Goal: Task Accomplishment & Management: Complete application form

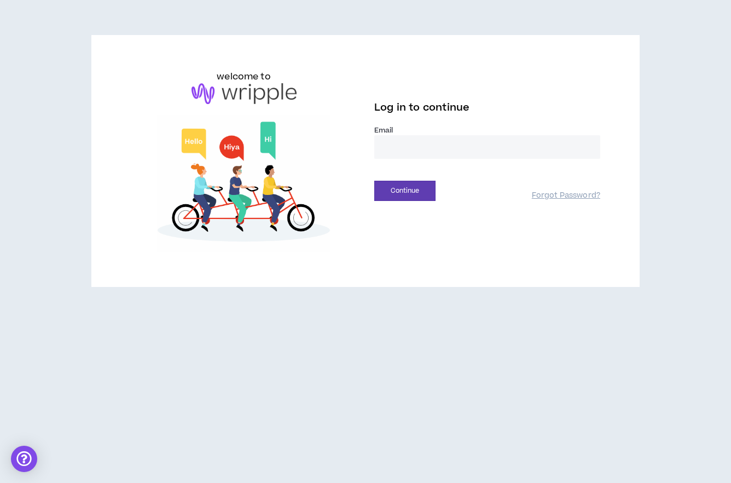
click at [415, 145] on input "email" at bounding box center [487, 147] width 226 height 24
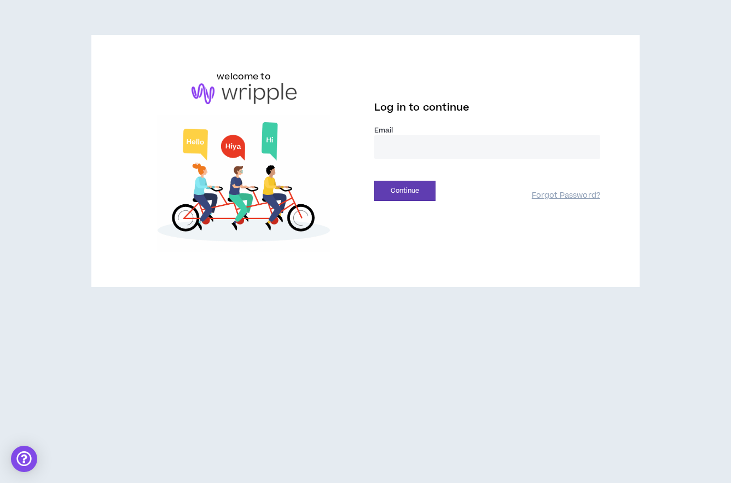
type input "**********"
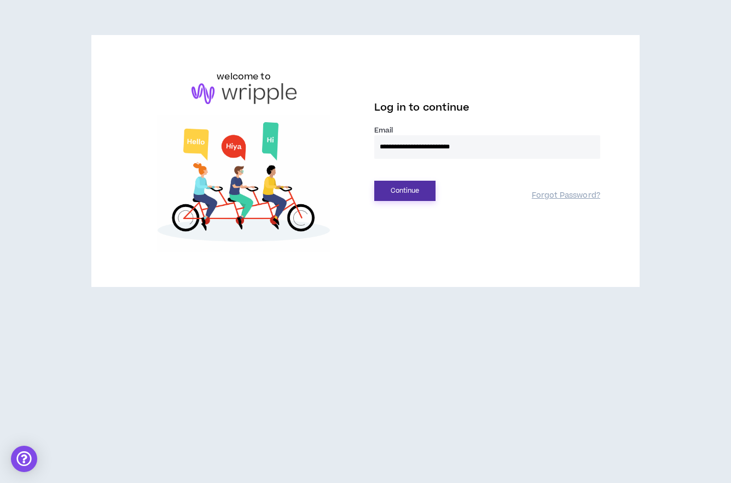
click at [397, 194] on button "Continue" at bounding box center [404, 191] width 61 height 20
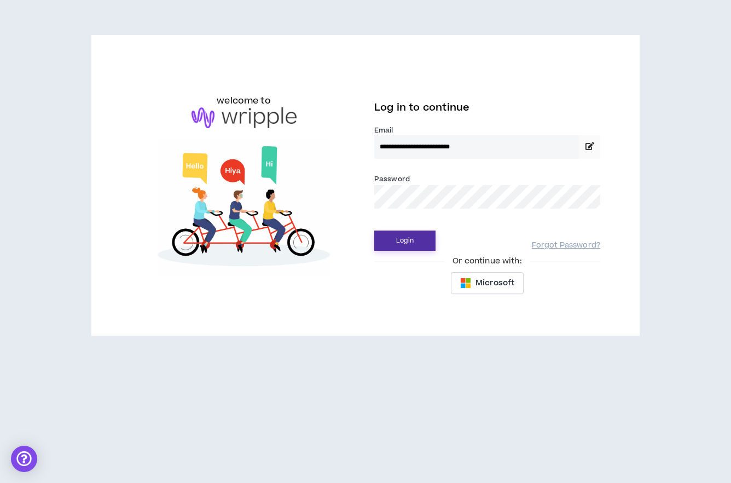
click at [407, 242] on button "Login" at bounding box center [404, 240] width 61 height 20
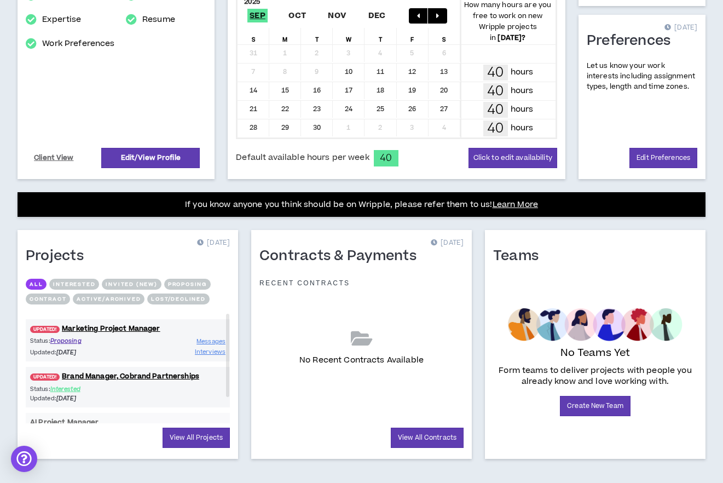
scroll to position [252, 0]
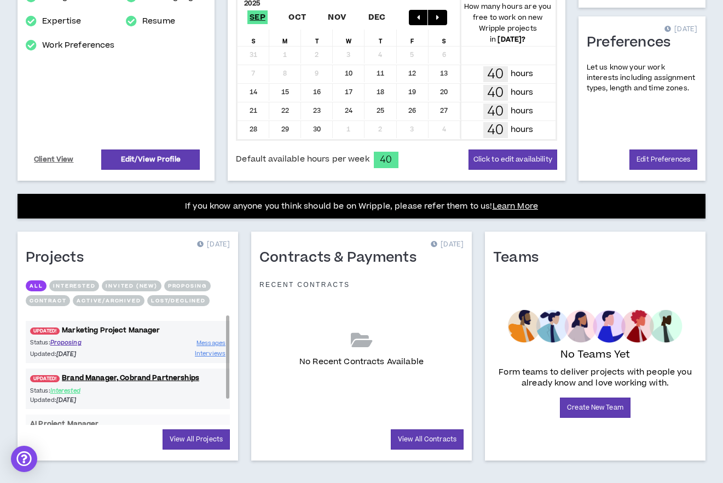
click at [102, 329] on link "UPDATED! Marketing Project Manager" at bounding box center [128, 330] width 204 height 10
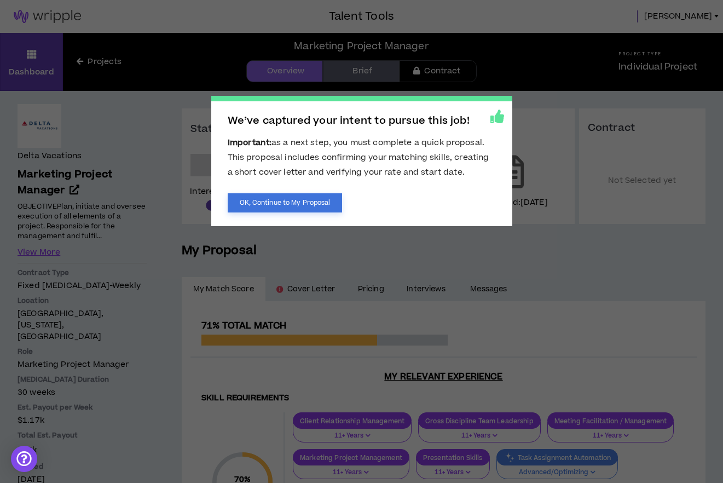
click at [314, 207] on button "OK, Continue to My Proposal" at bounding box center [285, 202] width 115 height 19
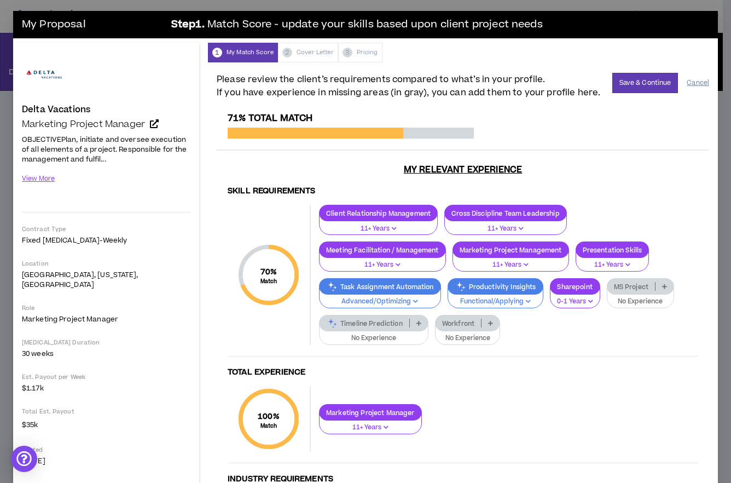
click at [687, 81] on button "Cancel" at bounding box center [698, 82] width 22 height 19
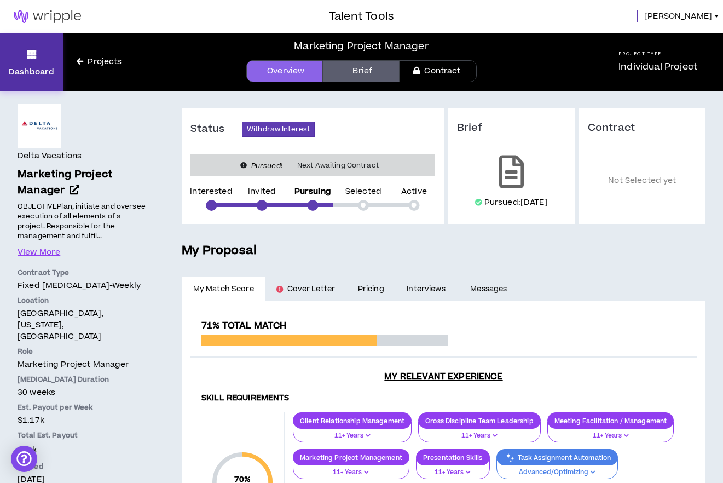
click at [28, 62] on link "Dashboard" at bounding box center [31, 62] width 63 height 58
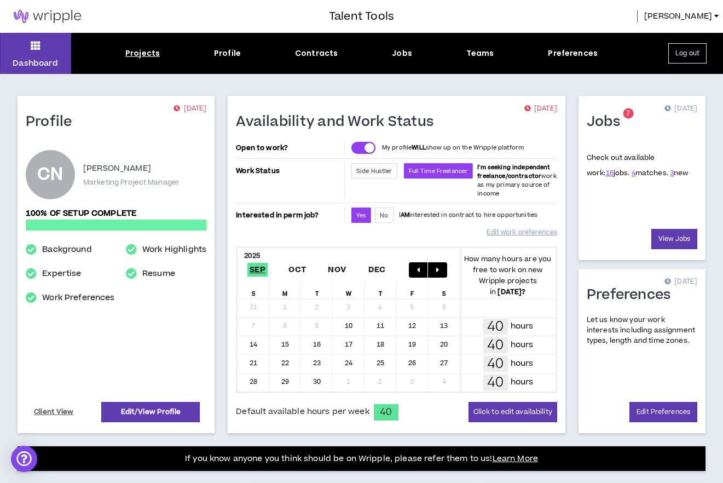
click at [143, 55] on div "Projects" at bounding box center [142, 53] width 34 height 11
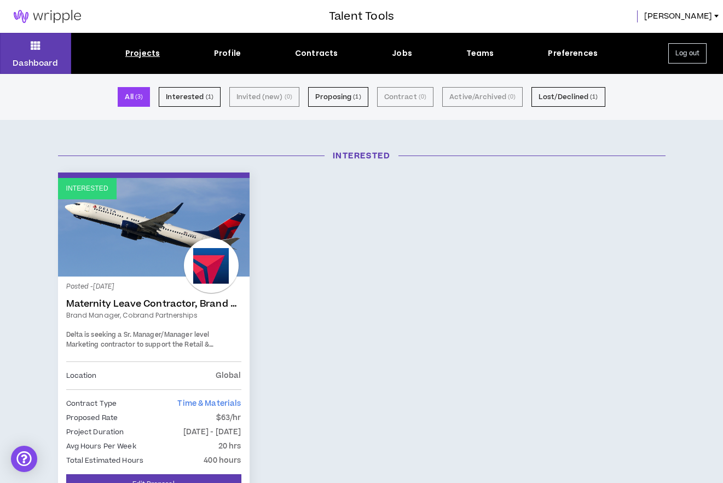
click at [130, 92] on button "All ( 3 )" at bounding box center [134, 97] width 32 height 20
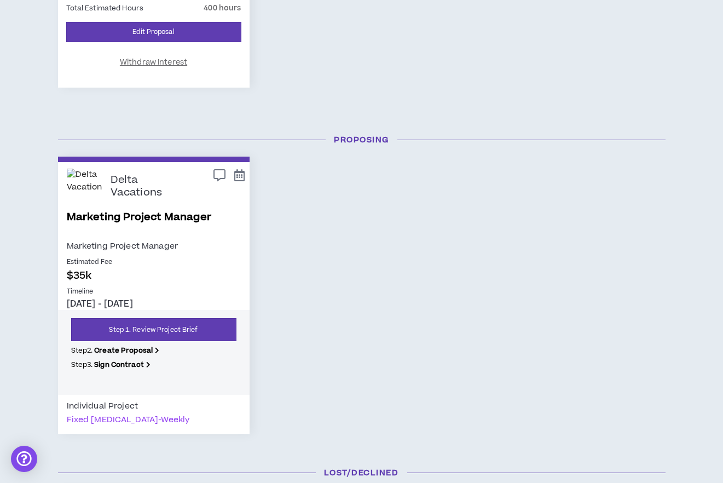
scroll to position [443, 0]
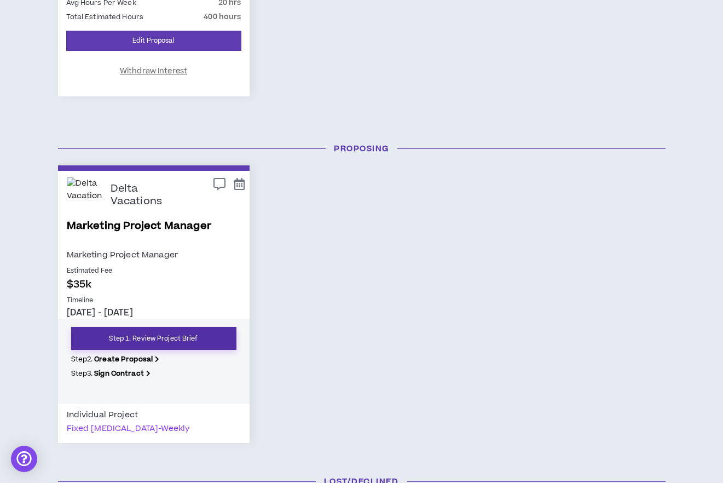
click at [170, 340] on link "Step 1. Review Project Brief" at bounding box center [153, 338] width 165 height 23
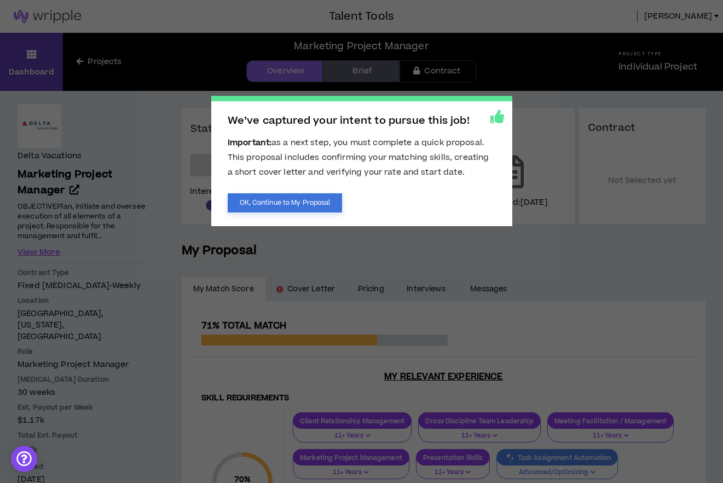
click at [276, 206] on button "OK, Continue to My Proposal" at bounding box center [285, 202] width 115 height 19
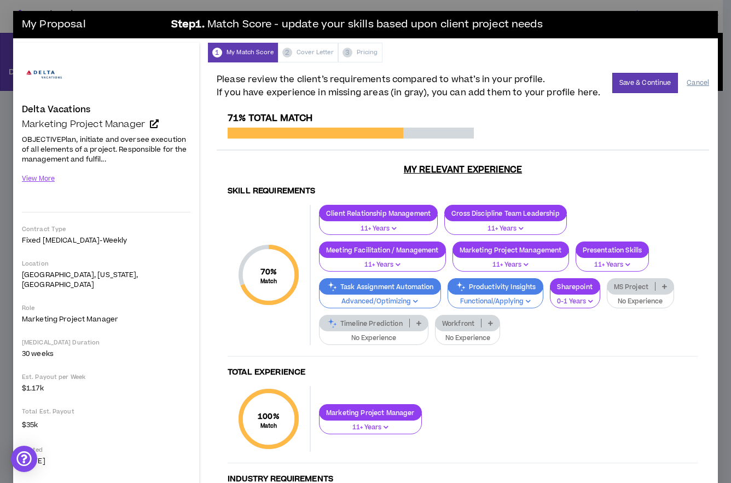
click at [687, 81] on button "Cancel" at bounding box center [698, 82] width 22 height 19
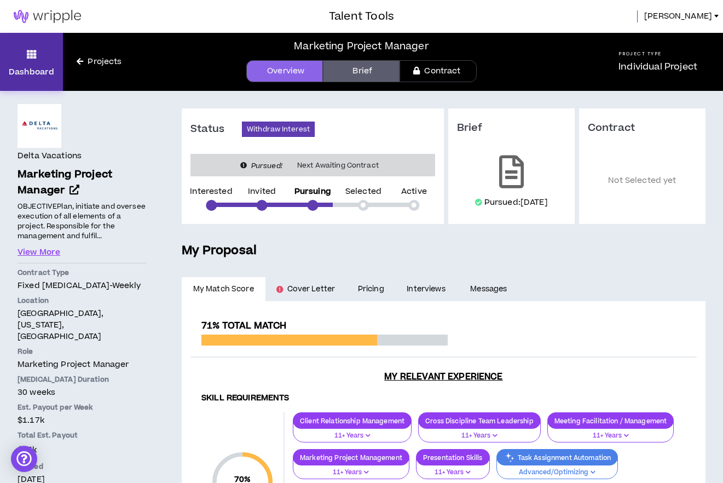
click at [35, 59] on icon at bounding box center [32, 54] width 10 height 15
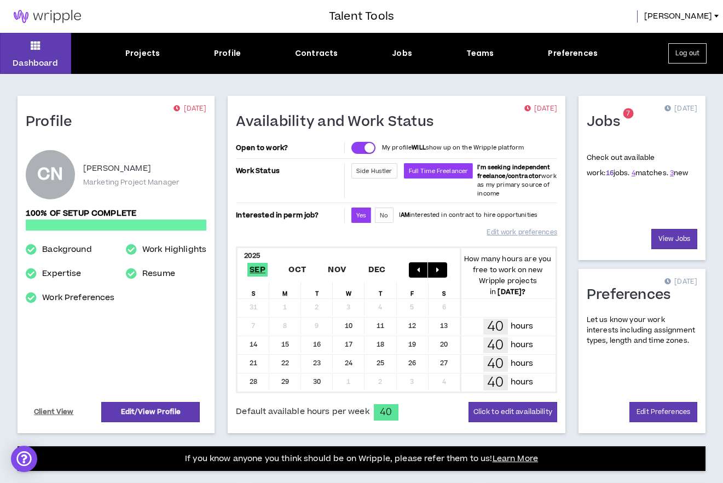
click at [606, 173] on link "16" at bounding box center [610, 173] width 8 height 10
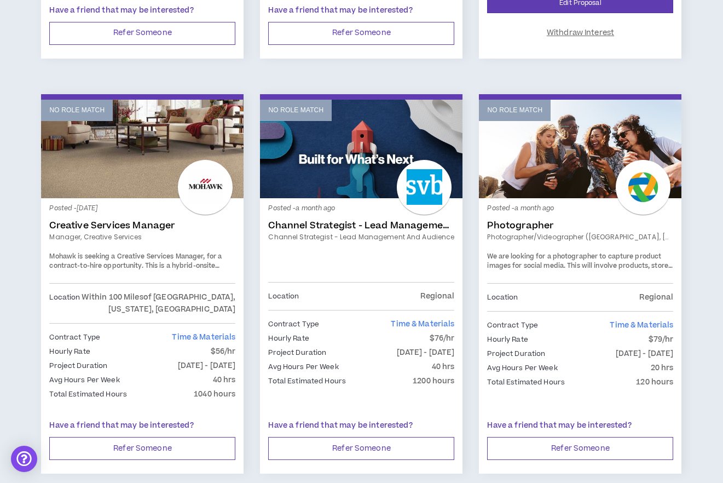
scroll to position [1369, 0]
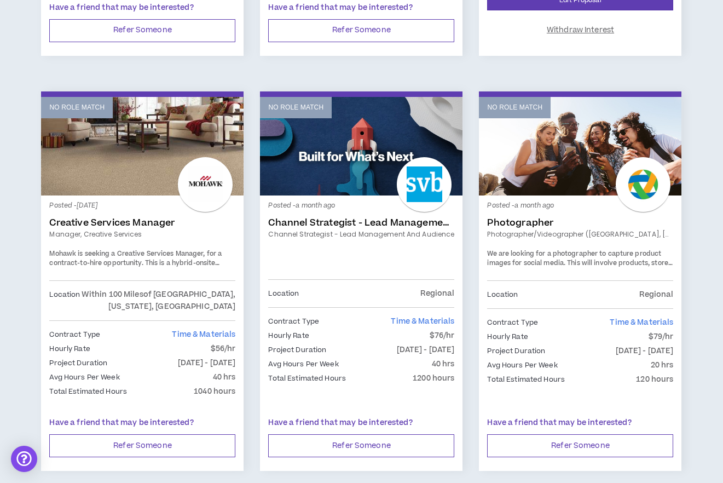
click at [114, 217] on link "Creative Services Manager" at bounding box center [142, 222] width 186 height 11
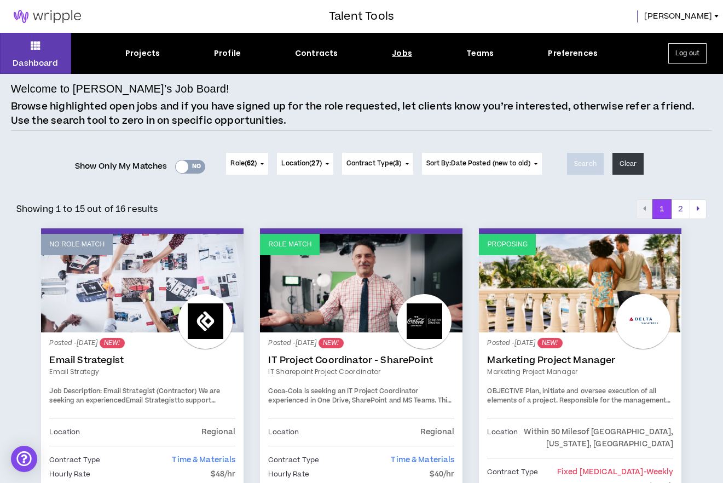
click at [183, 167] on div at bounding box center [182, 166] width 13 height 13
